Goal: Task Accomplishment & Management: Complete application form

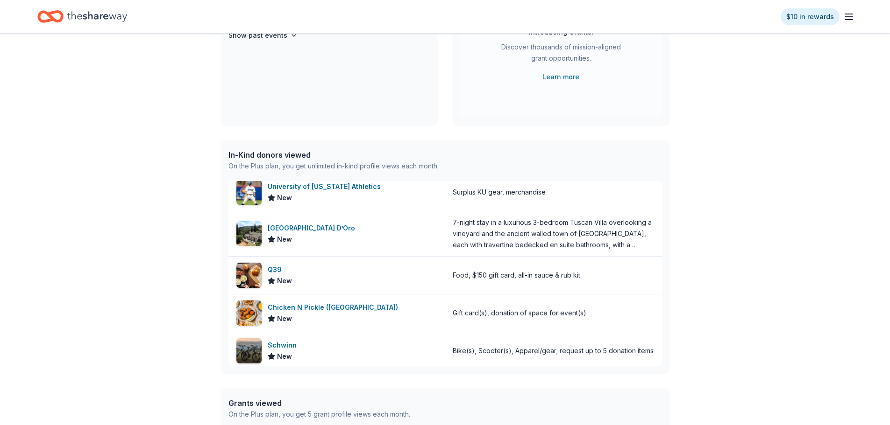
scroll to position [283, 0]
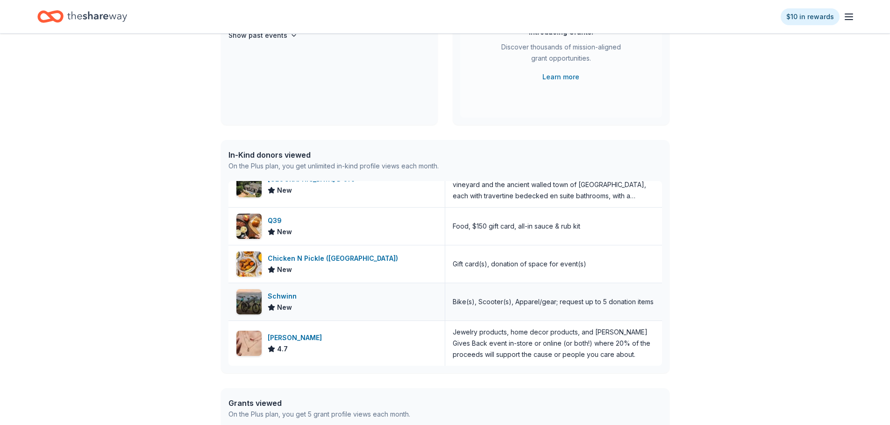
click at [290, 297] on div "Schwinn" at bounding box center [284, 296] width 33 height 11
click at [311, 335] on div "[PERSON_NAME]" at bounding box center [297, 338] width 58 height 11
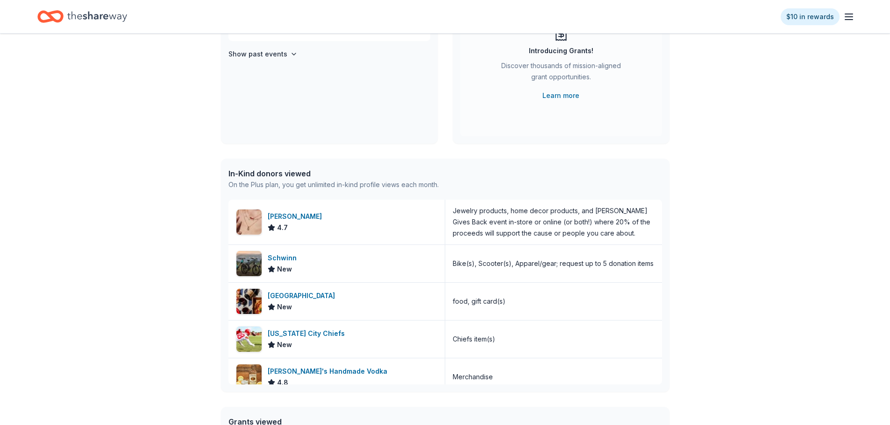
scroll to position [0, 0]
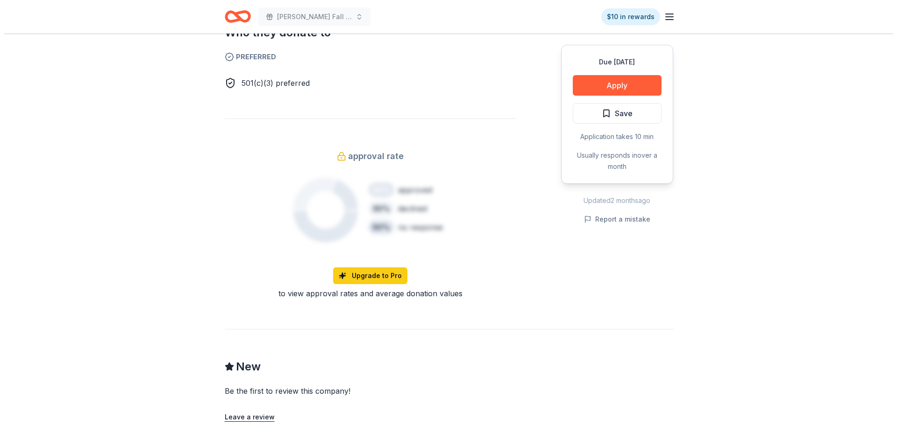
scroll to position [233, 0]
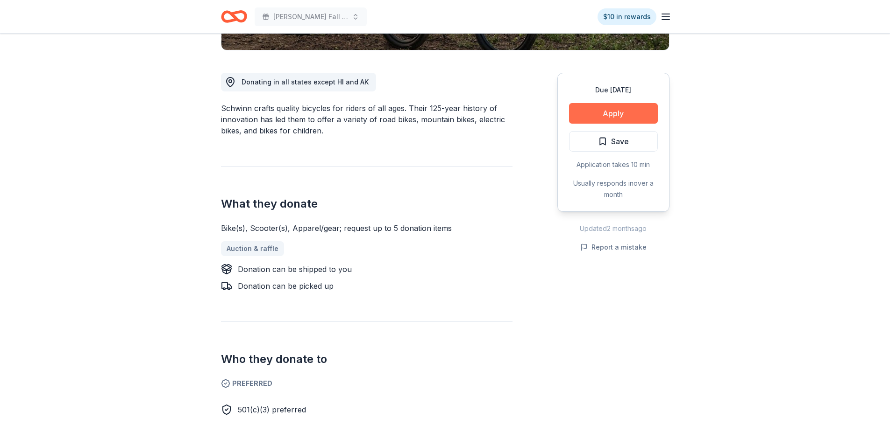
click at [625, 110] on button "Apply" at bounding box center [613, 113] width 89 height 21
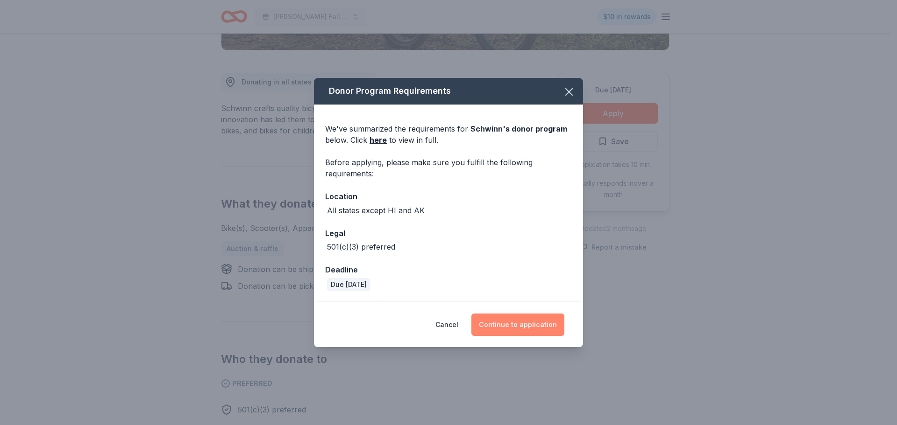
click at [535, 318] on button "Continue to application" at bounding box center [517, 325] width 93 height 22
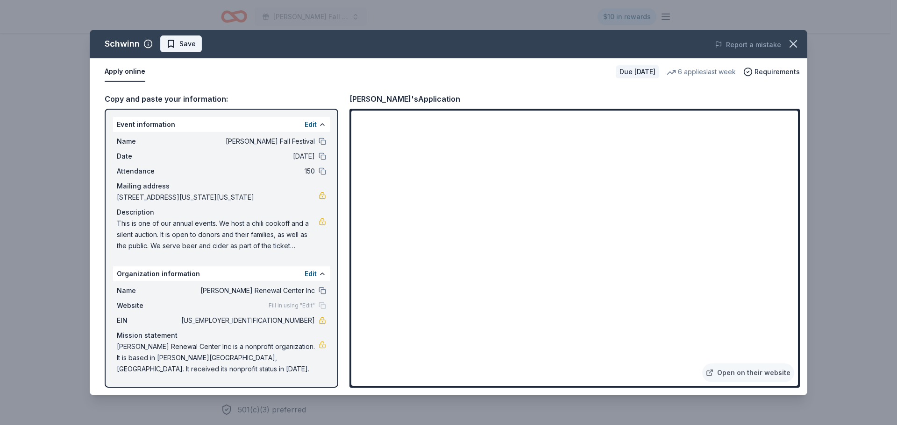
click at [187, 41] on span "Save" at bounding box center [187, 43] width 16 height 11
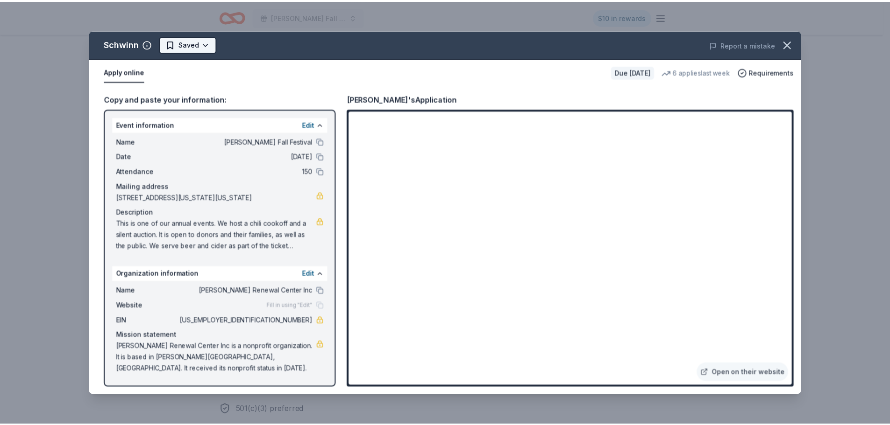
scroll to position [0, 0]
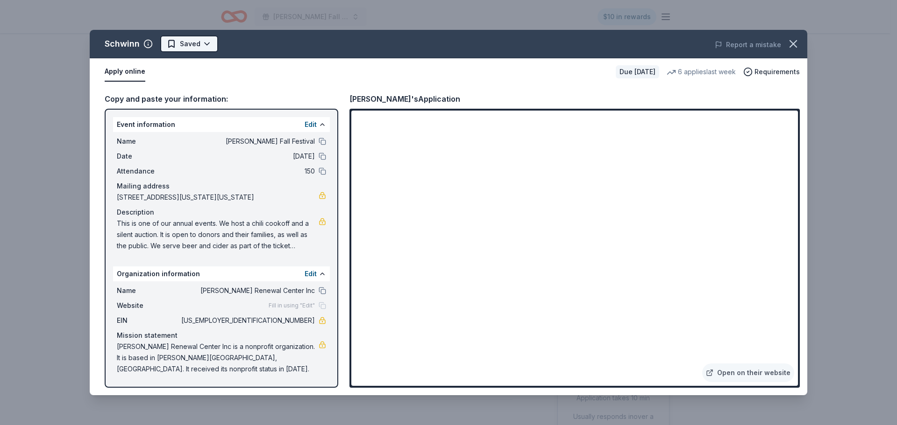
click at [206, 42] on html "Hollis Fall Festival $10 in rewards Due in 16 days Share Schwinn New 6 applies …" at bounding box center [448, 212] width 897 height 425
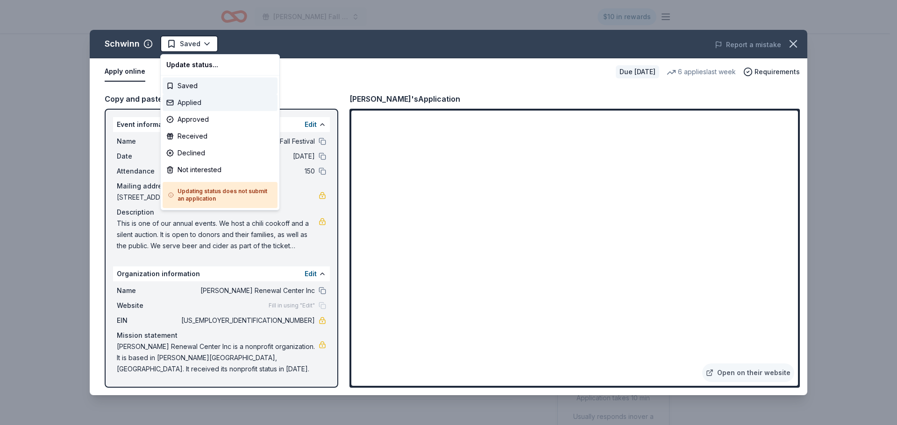
click at [205, 104] on div "Applied" at bounding box center [220, 102] width 115 height 17
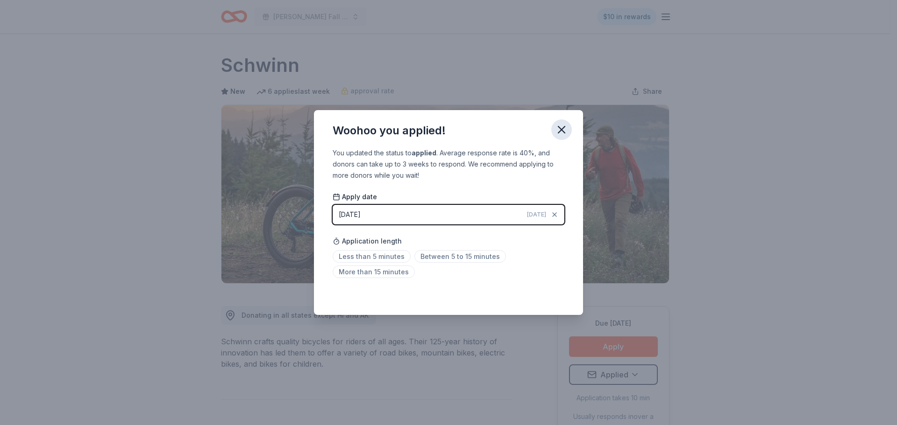
click at [558, 131] on icon "button" at bounding box center [561, 129] width 13 height 13
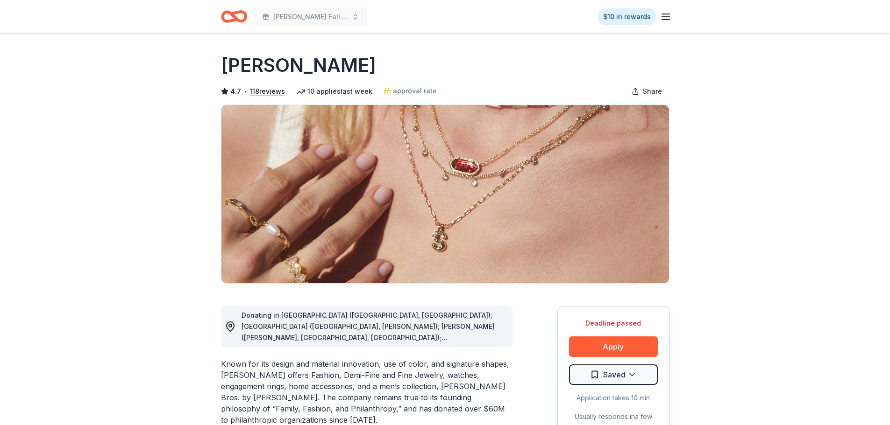
click at [228, 19] on icon "Home" at bounding box center [234, 17] width 26 height 22
